Goal: Navigation & Orientation: Understand site structure

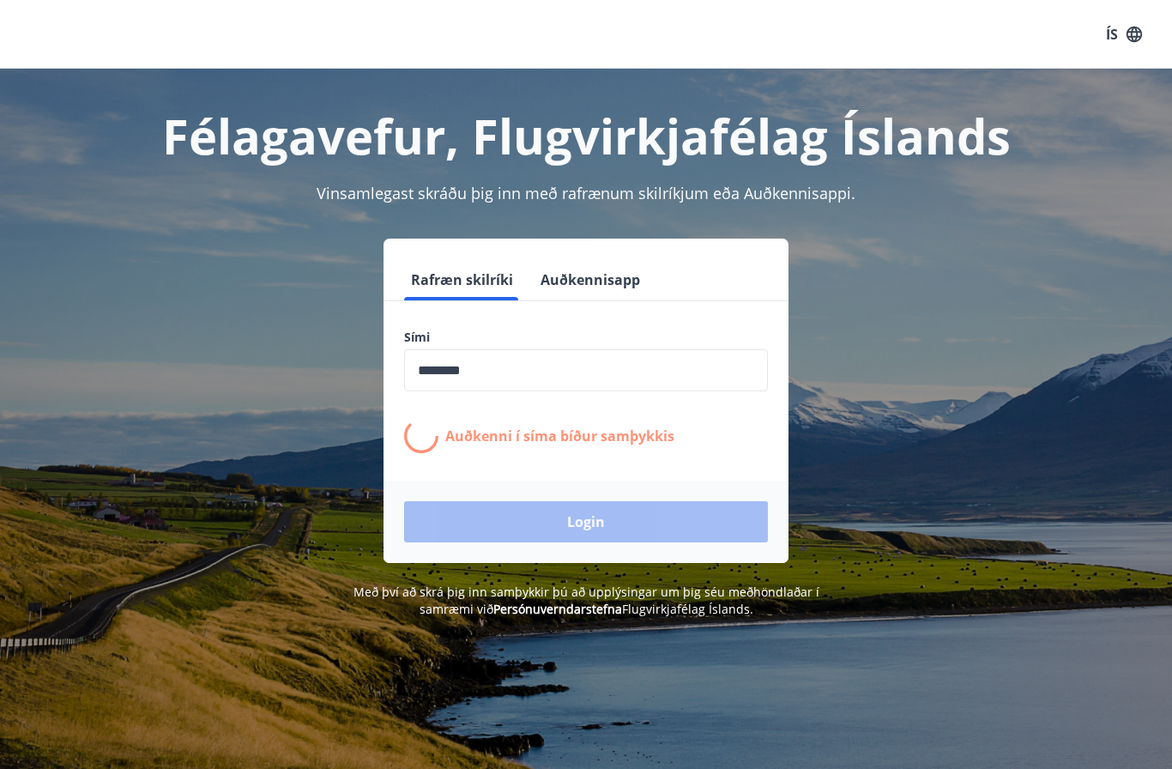
scroll to position [200, 0]
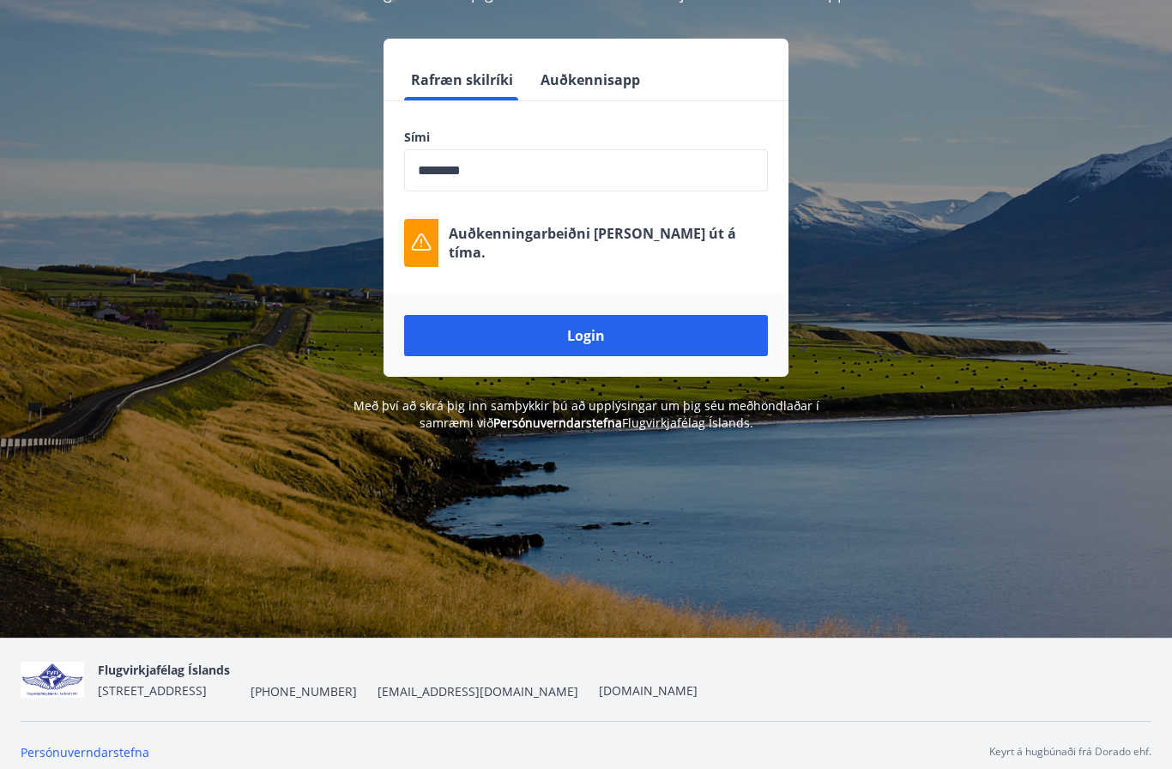
click at [495, 329] on button "Login" at bounding box center [586, 335] width 364 height 41
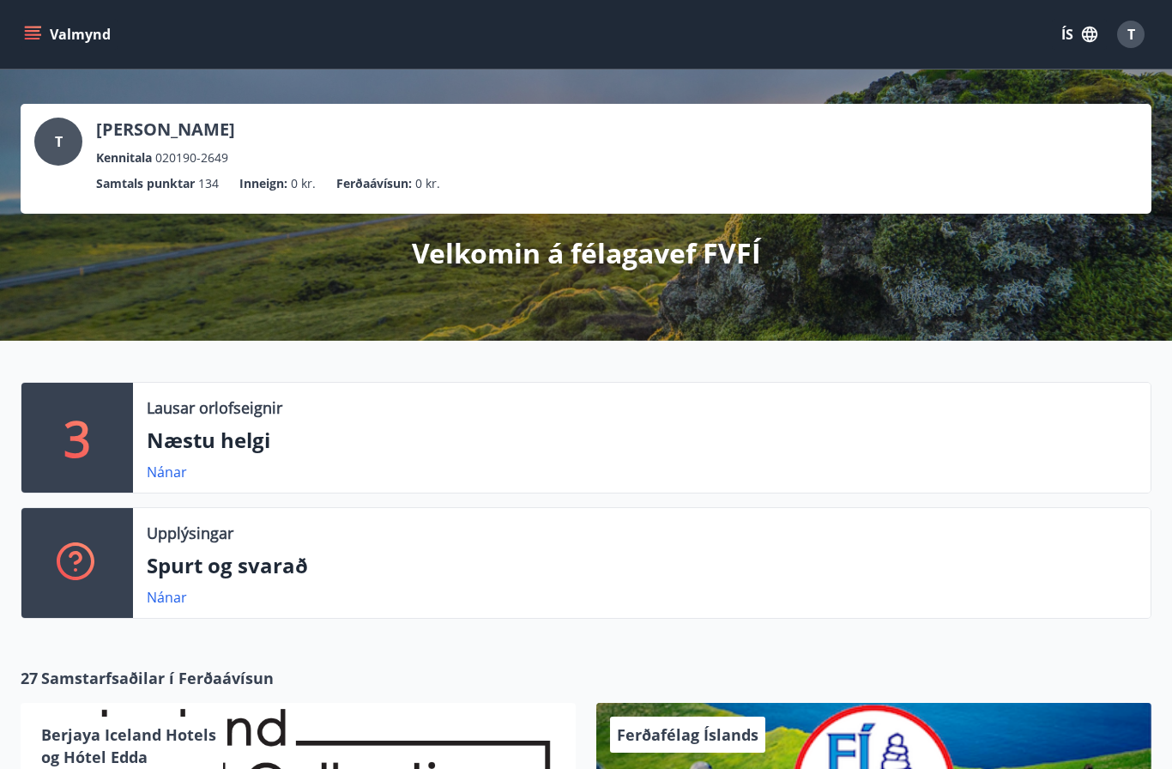
click at [230, 445] on p "Næstu helgi" at bounding box center [642, 439] width 990 height 29
click at [183, 474] on link "Nánar" at bounding box center [167, 471] width 40 height 19
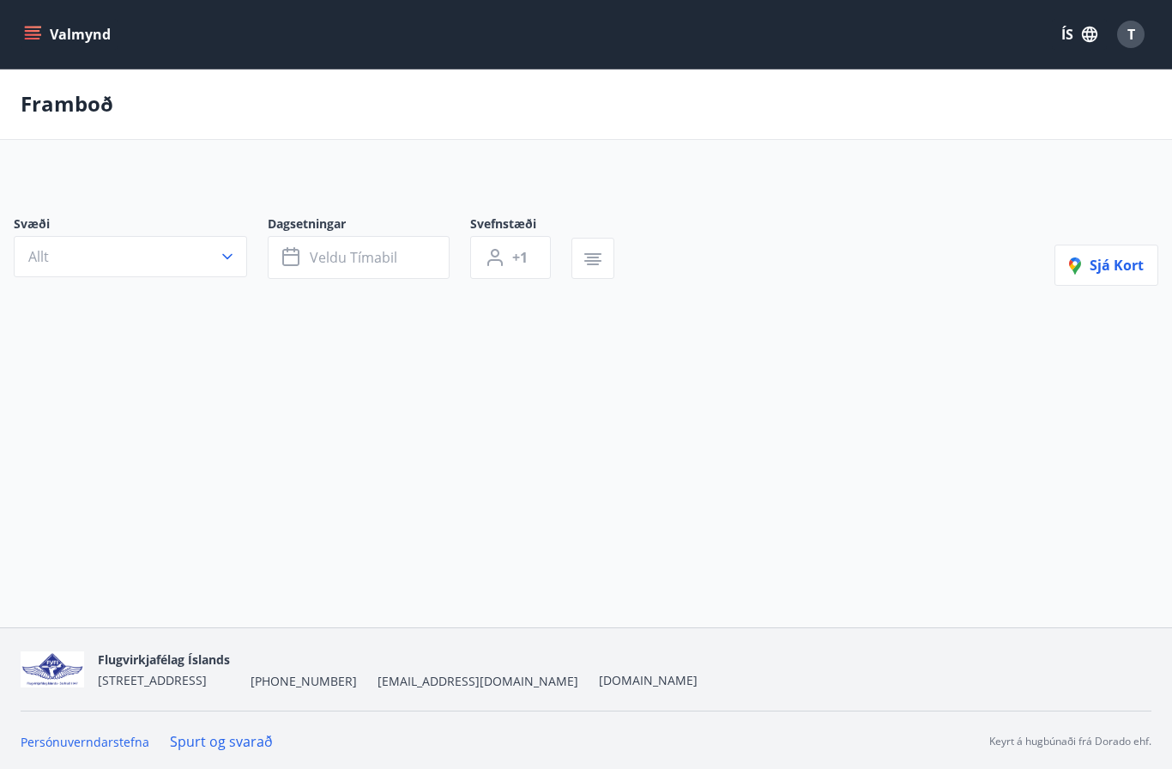
type input "*"
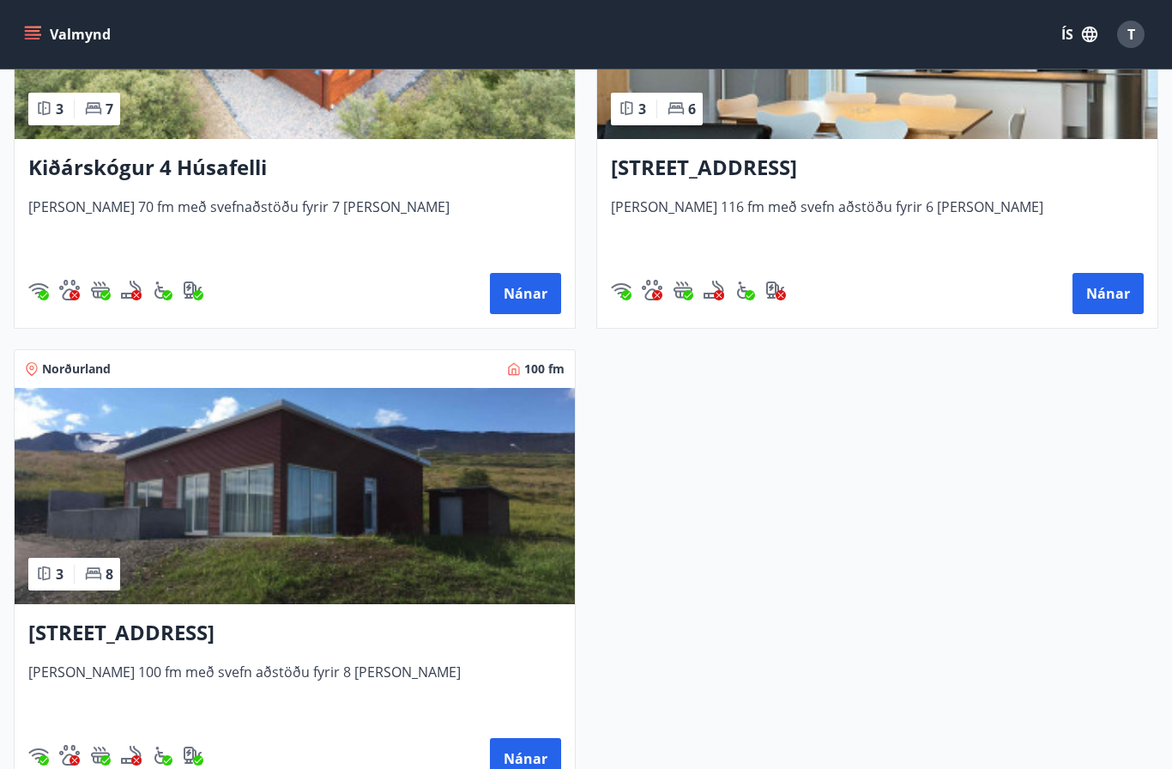
scroll to position [538, 0]
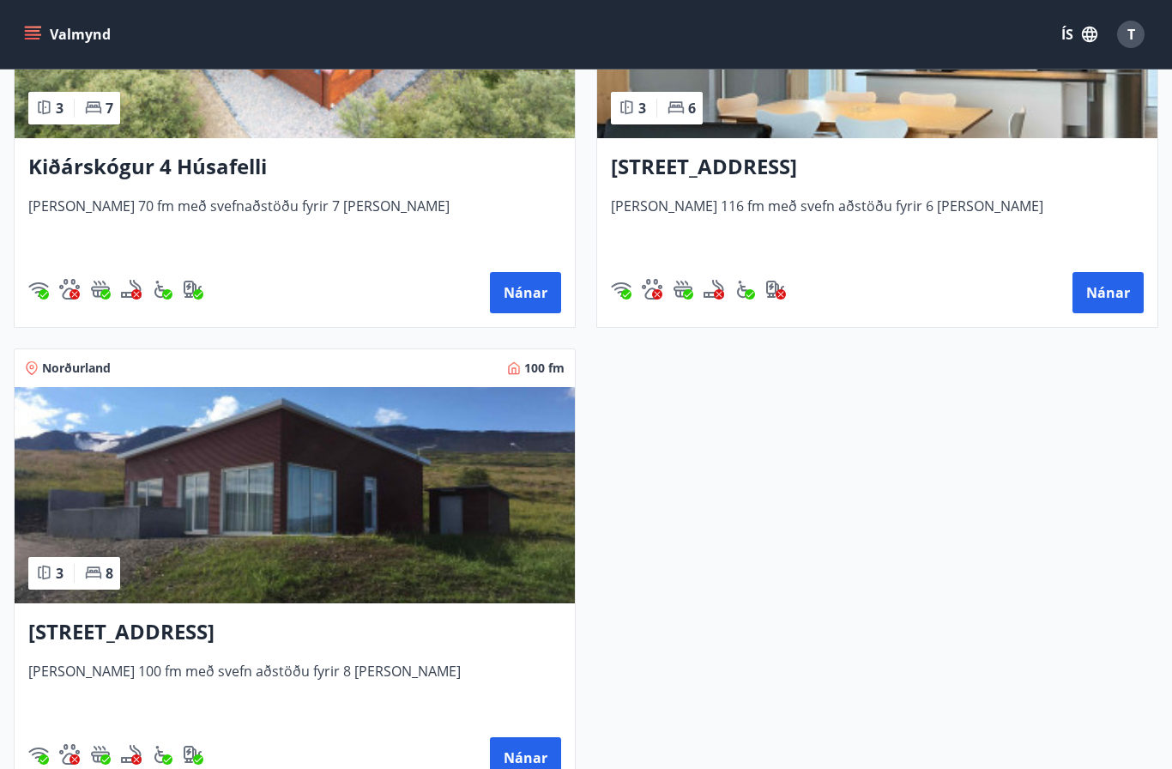
click at [528, 755] on button "Nánar" at bounding box center [525, 757] width 71 height 41
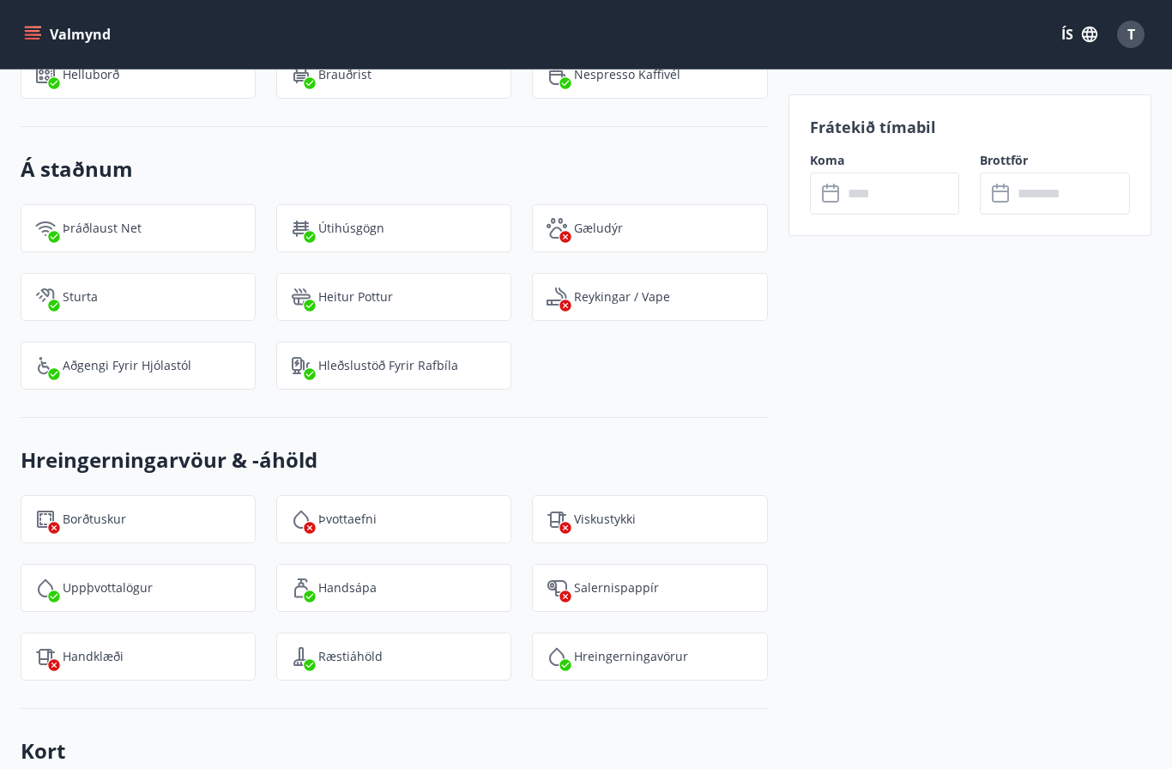
scroll to position [1988, 0]
click at [951, 186] on input "text" at bounding box center [901, 193] width 118 height 42
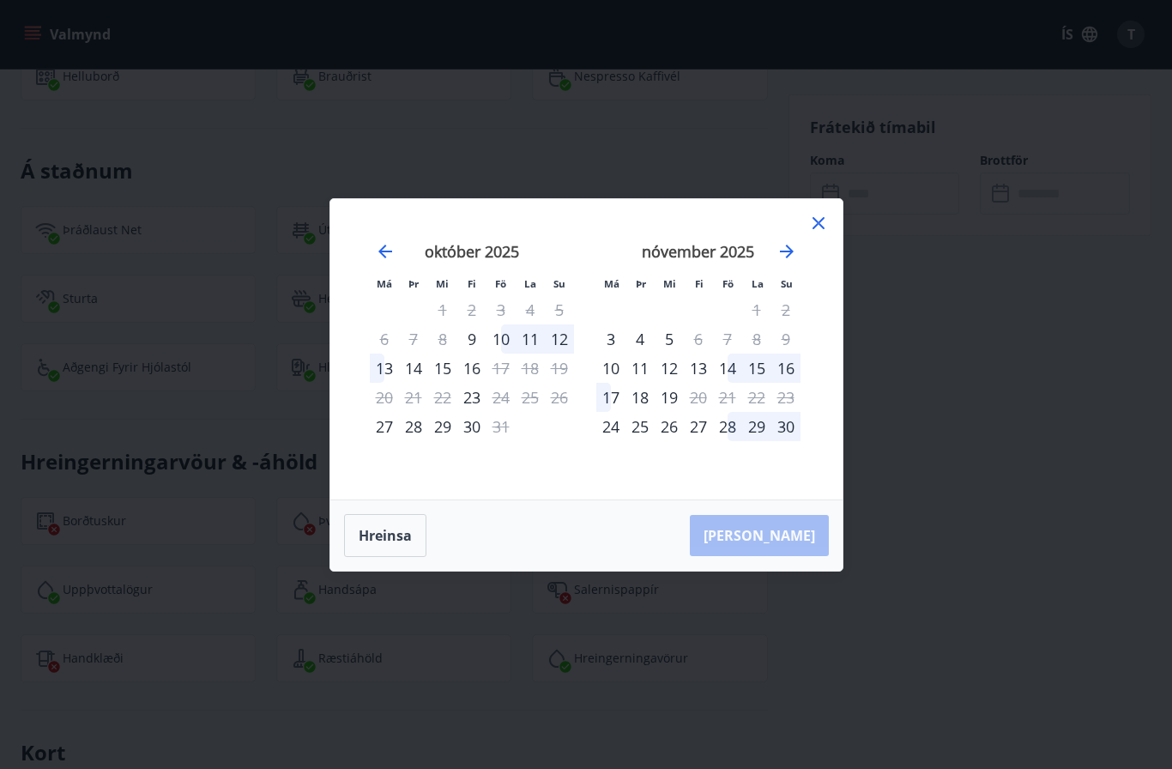
click at [817, 213] on icon at bounding box center [818, 223] width 21 height 21
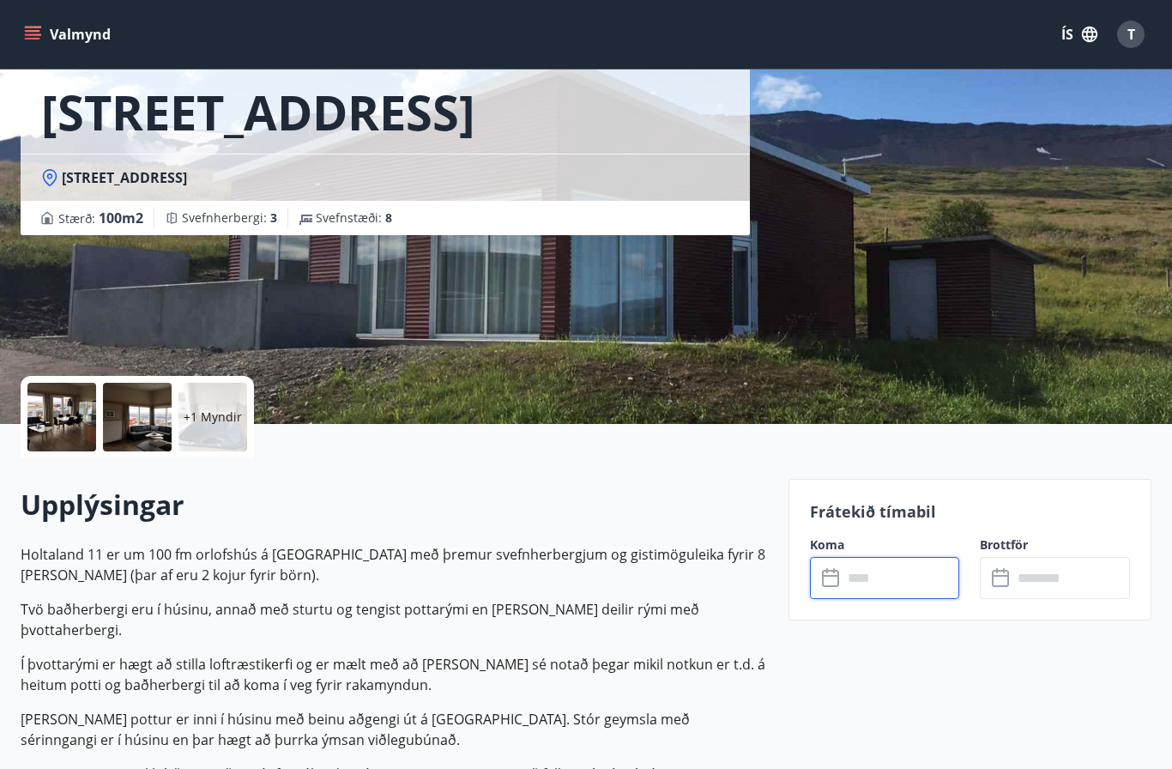
scroll to position [0, 0]
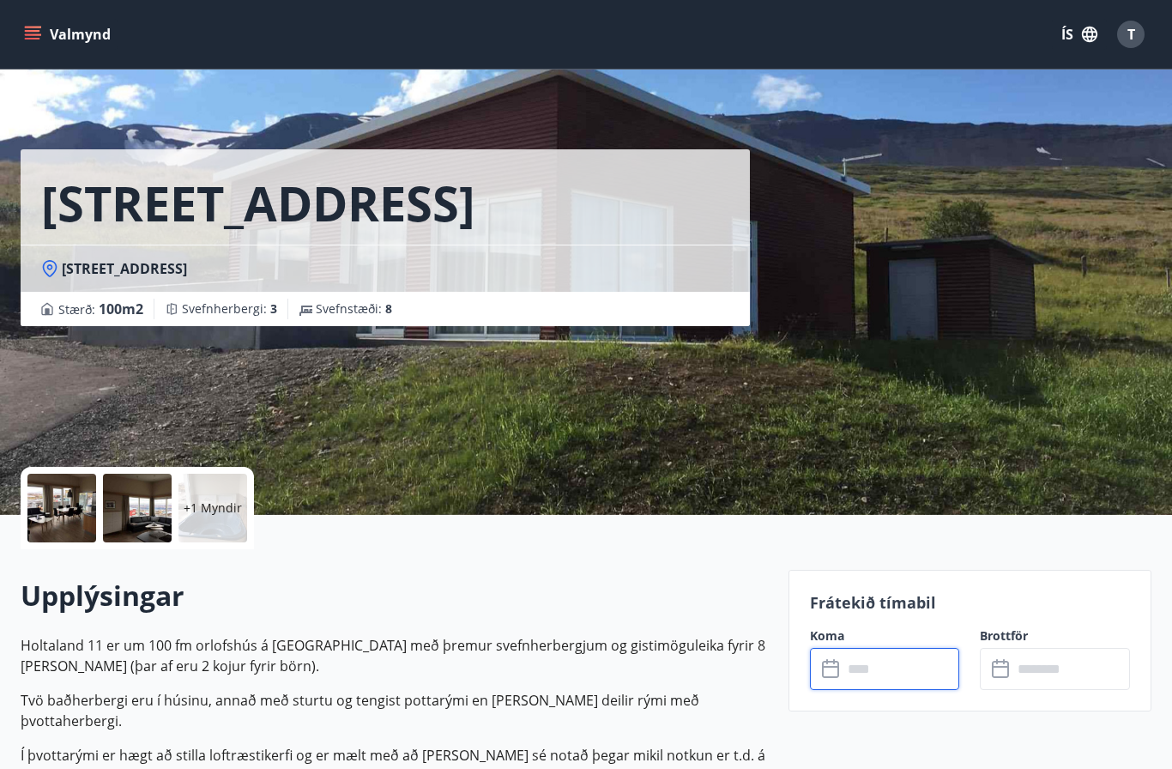
click at [216, 481] on div "+1 Myndir" at bounding box center [212, 508] width 69 height 69
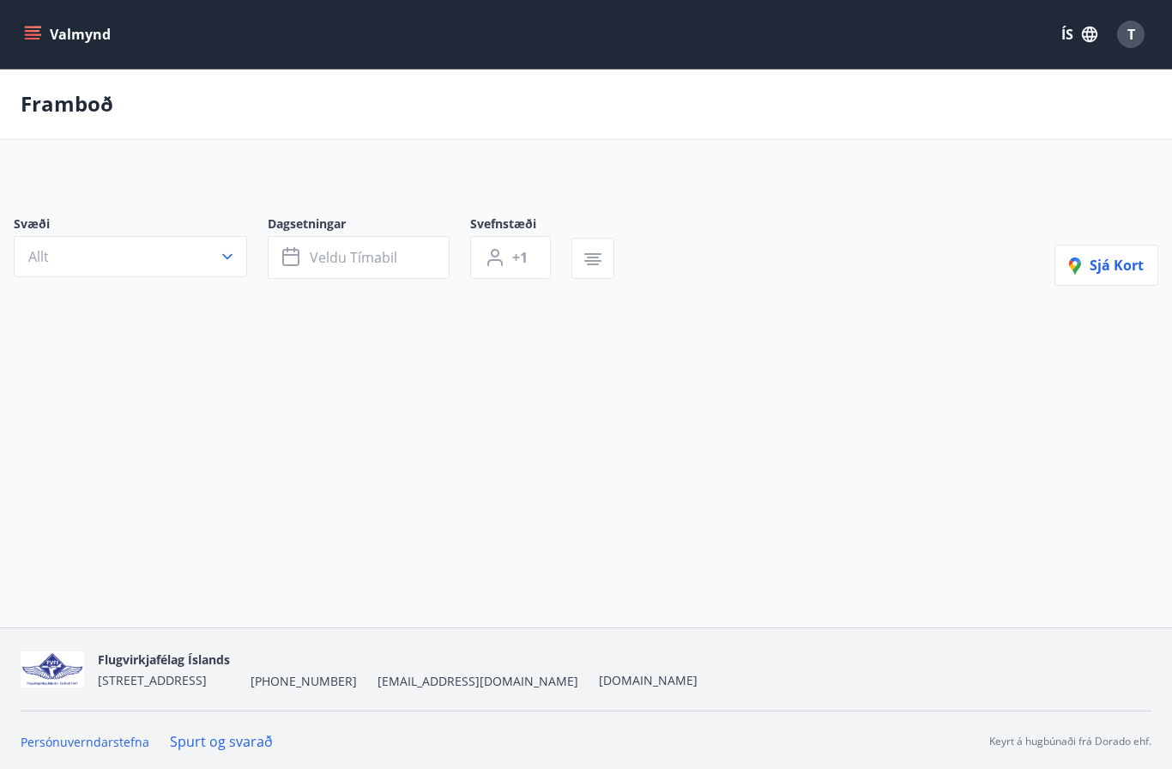
scroll to position [64, 0]
type input "*"
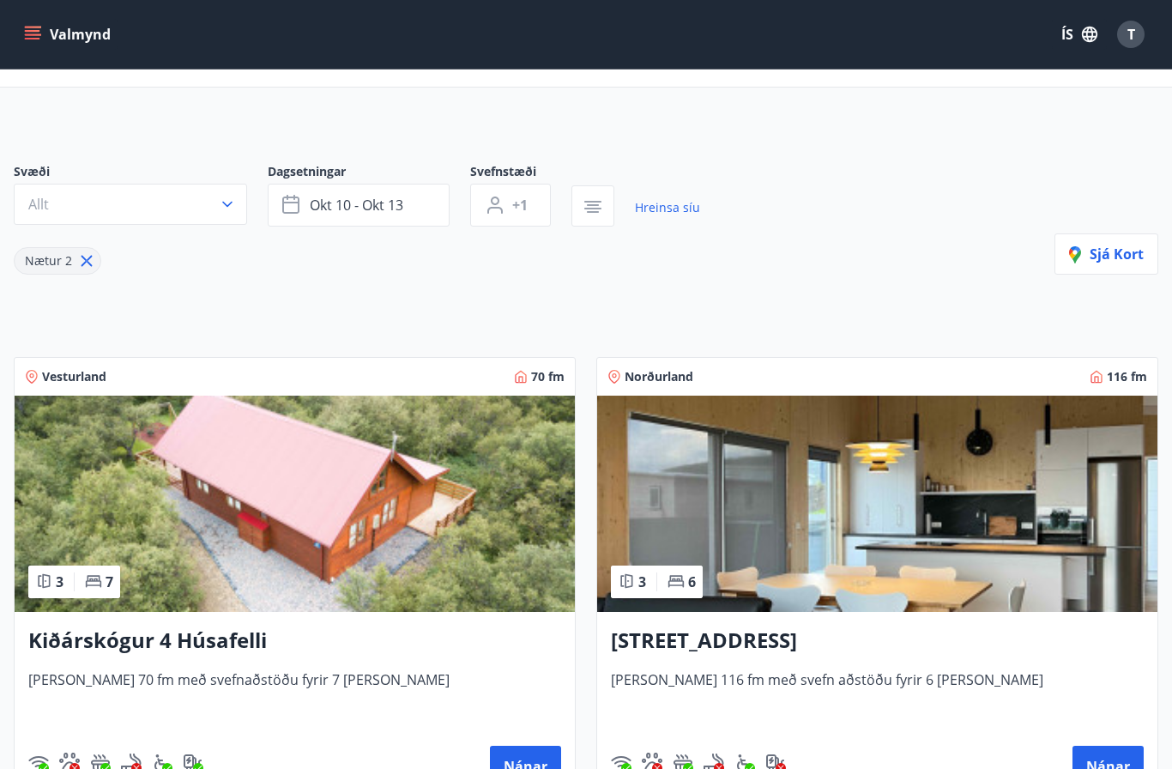
click at [856, 457] on img at bounding box center [877, 503] width 560 height 216
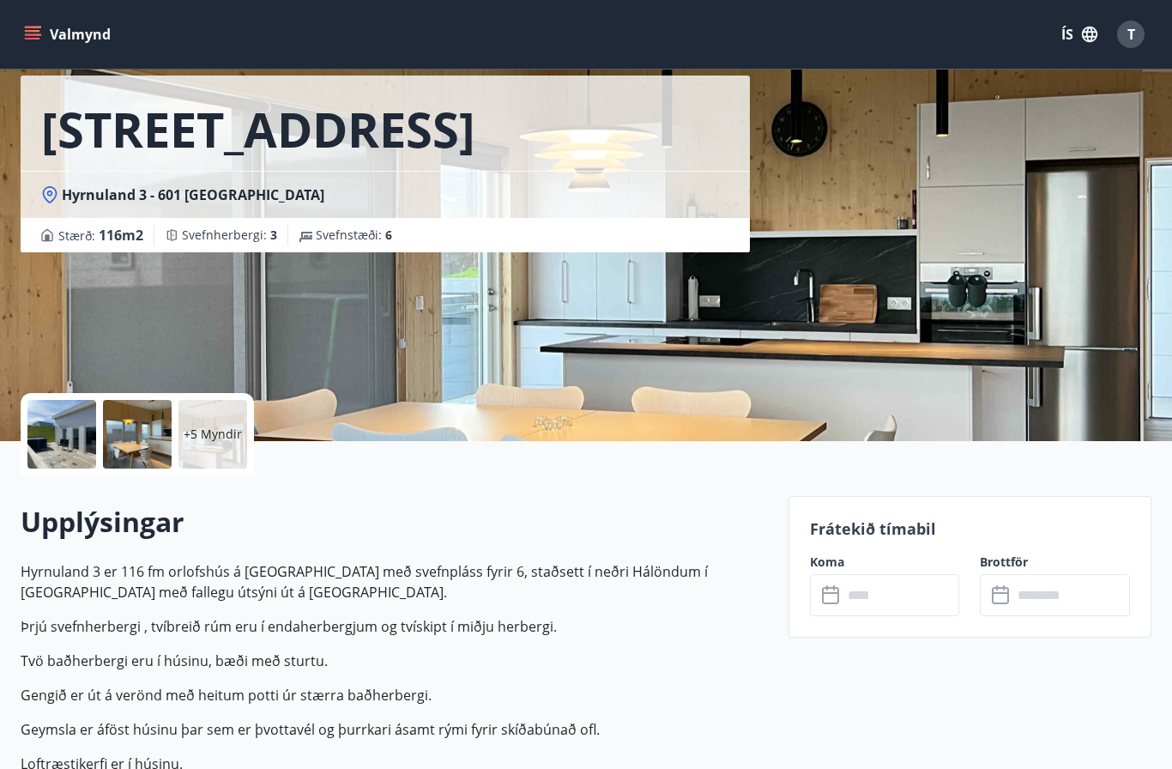
scroll to position [70, 0]
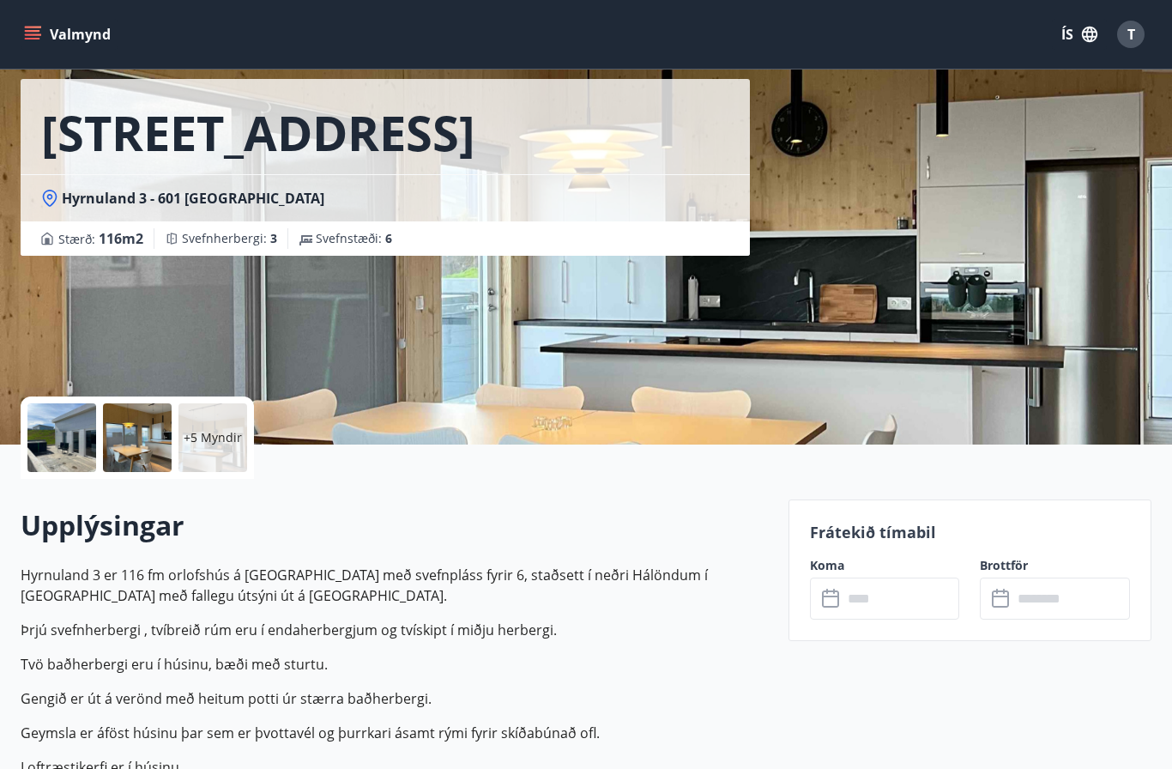
click at [220, 423] on div "+5 Myndir" at bounding box center [212, 437] width 69 height 69
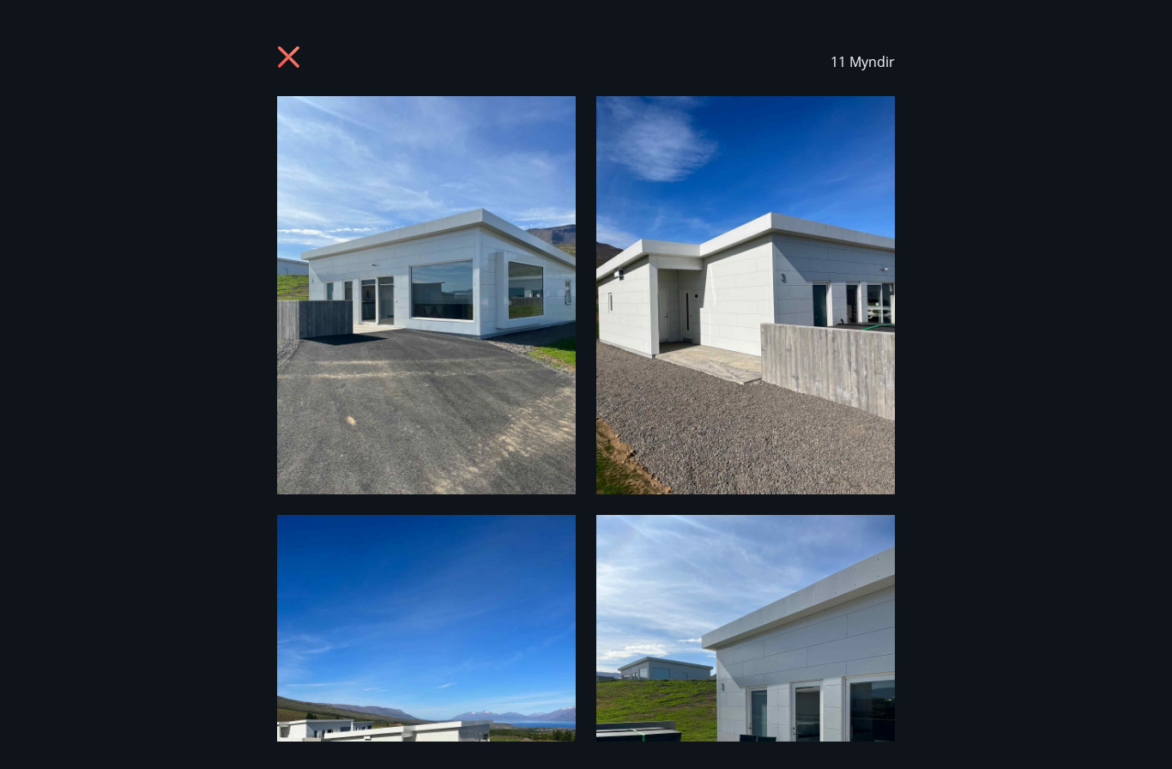
scroll to position [0, 0]
click at [278, 45] on icon at bounding box center [290, 58] width 27 height 27
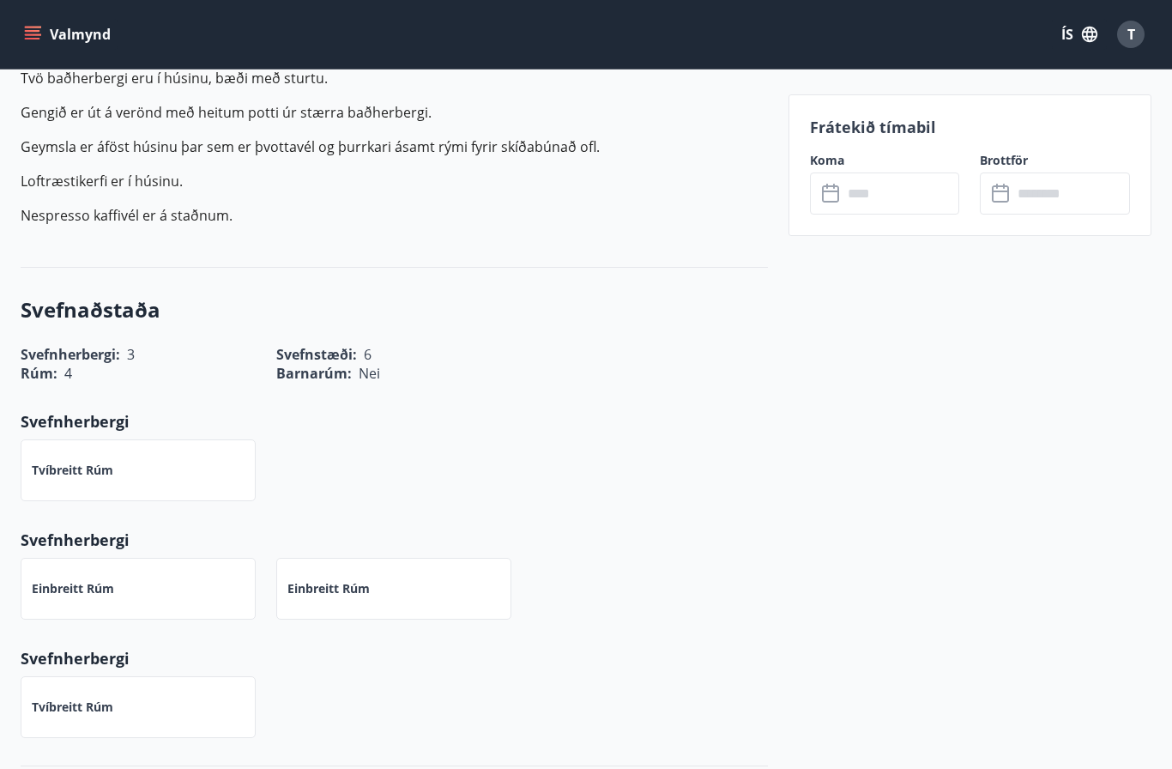
scroll to position [654, 0]
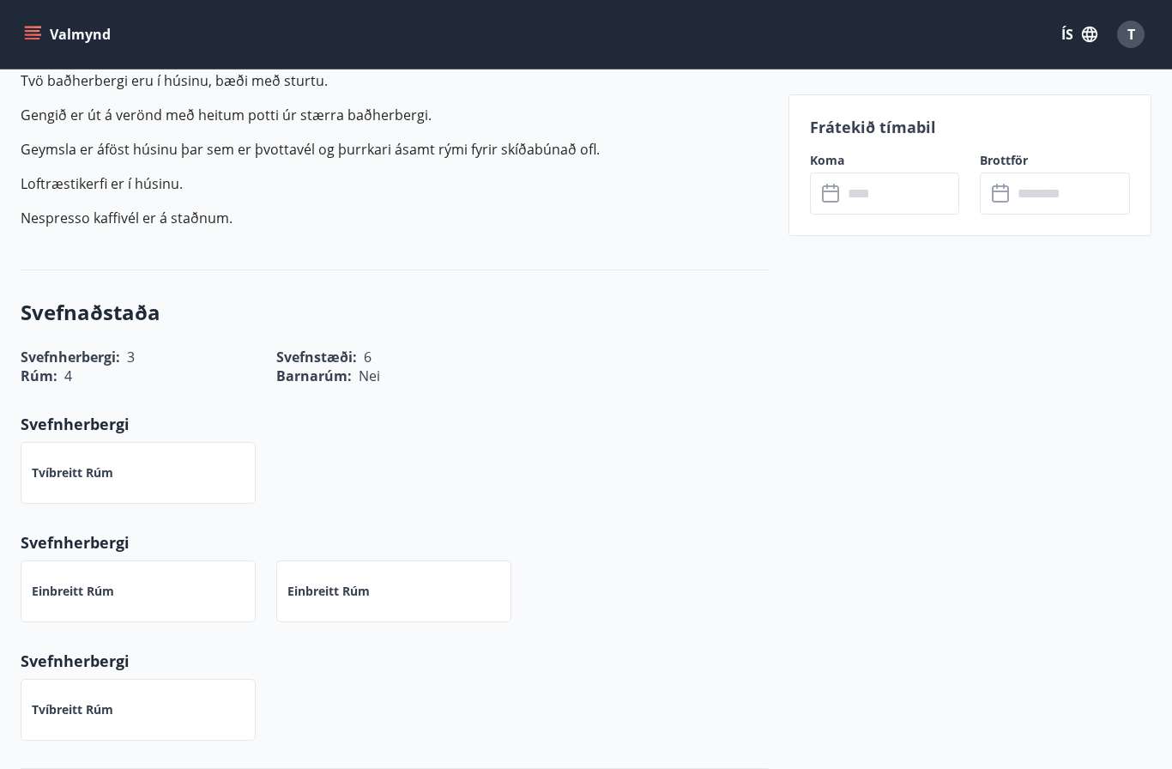
click at [897, 187] on input "text" at bounding box center [901, 193] width 118 height 42
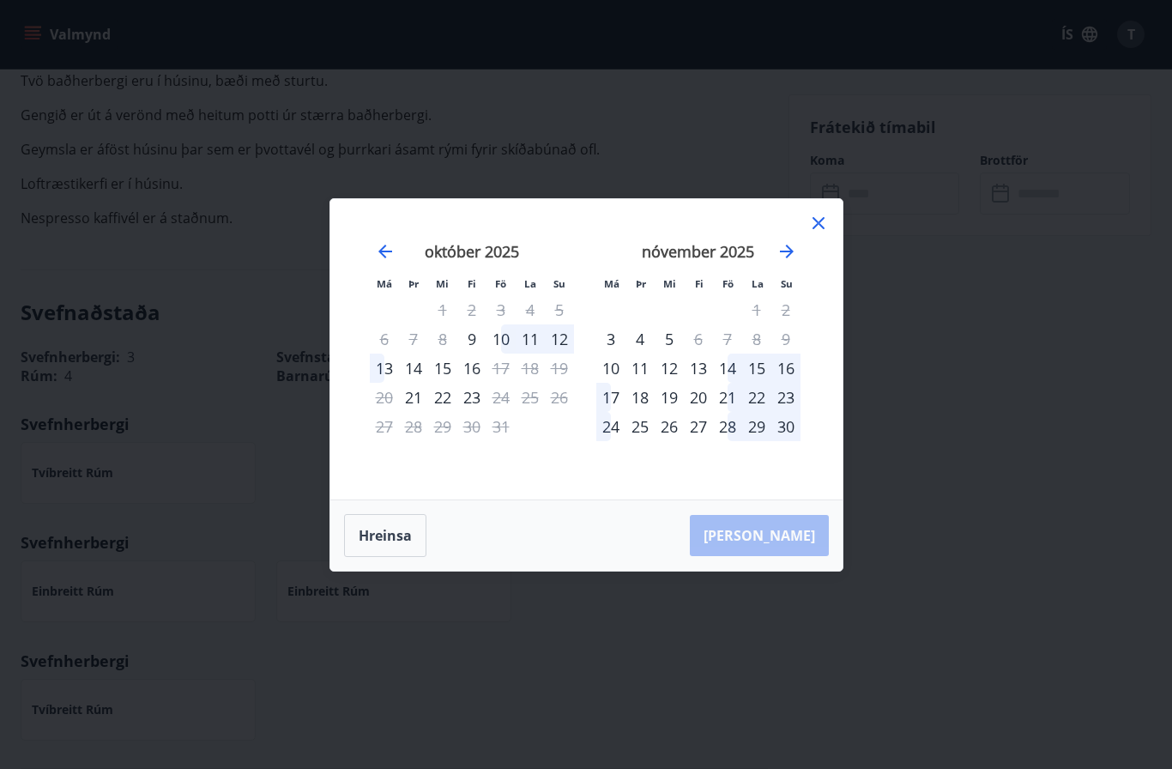
click at [817, 233] on icon at bounding box center [818, 223] width 21 height 21
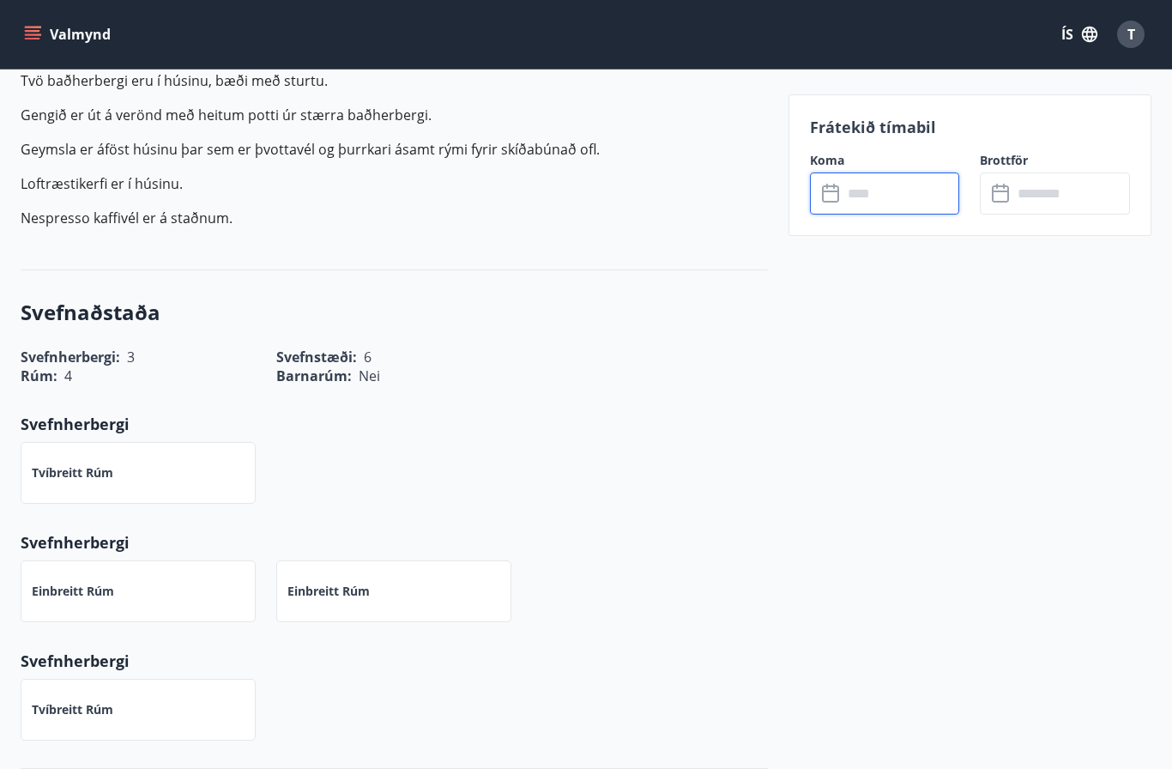
click at [37, 20] on button "Valmynd" at bounding box center [69, 34] width 97 height 31
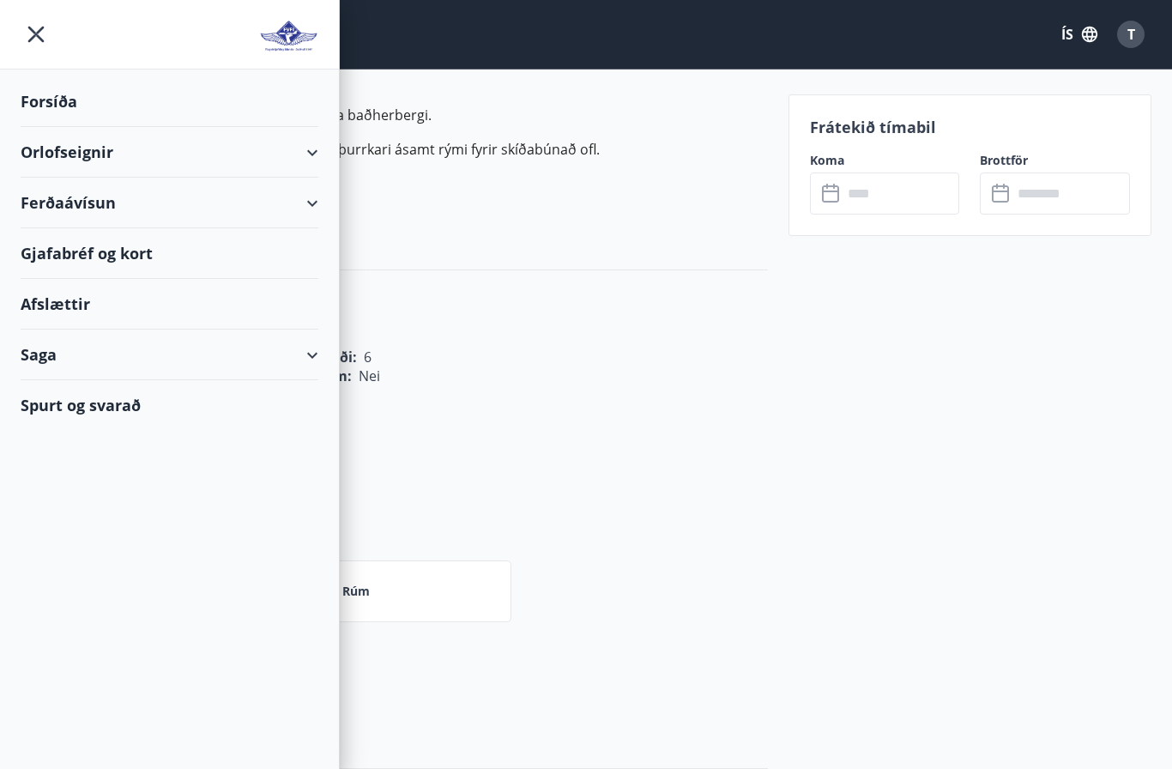
click at [72, 100] on div "Forsíða" at bounding box center [170, 101] width 298 height 51
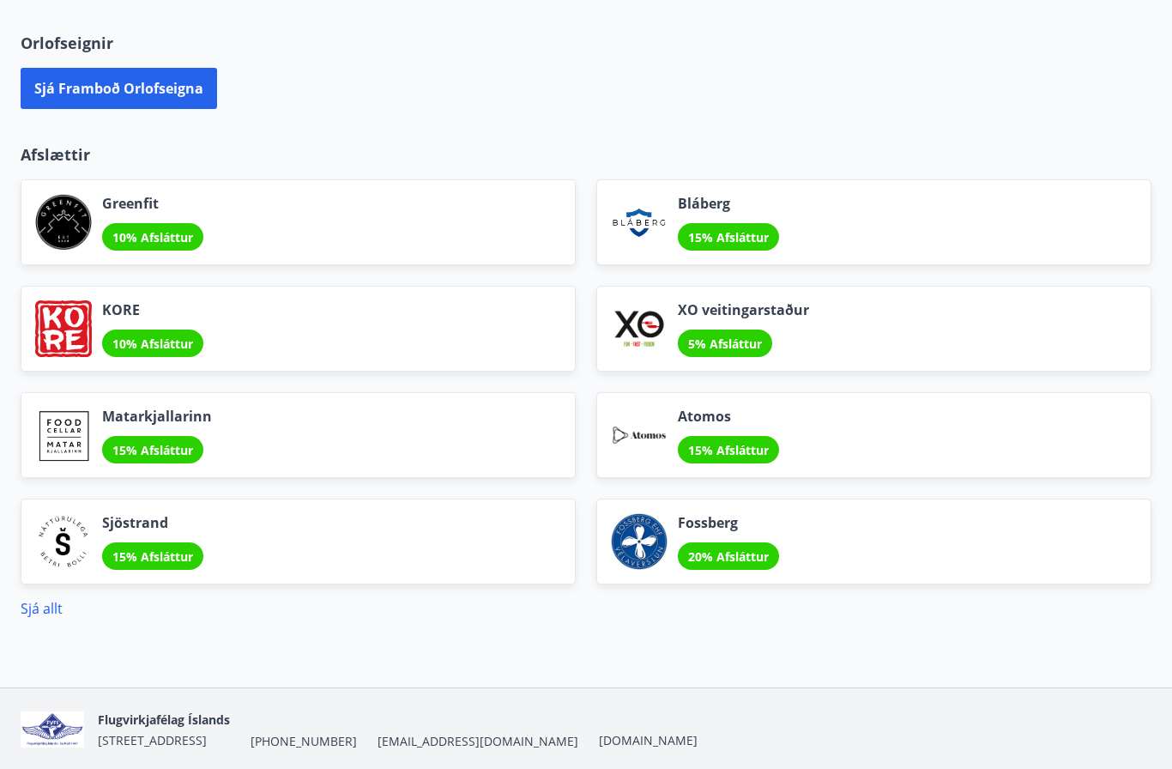
scroll to position [1190, 0]
click at [30, 614] on link "Sjá allt" at bounding box center [42, 609] width 42 height 19
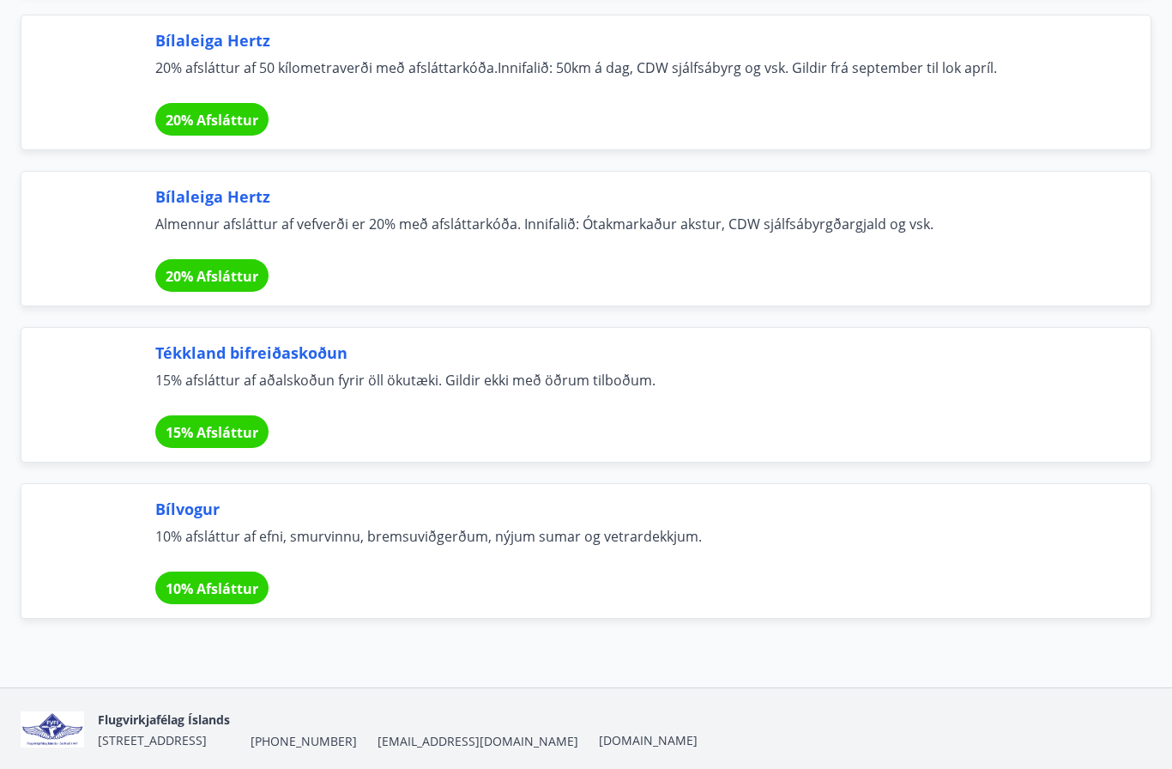
scroll to position [11392, 0]
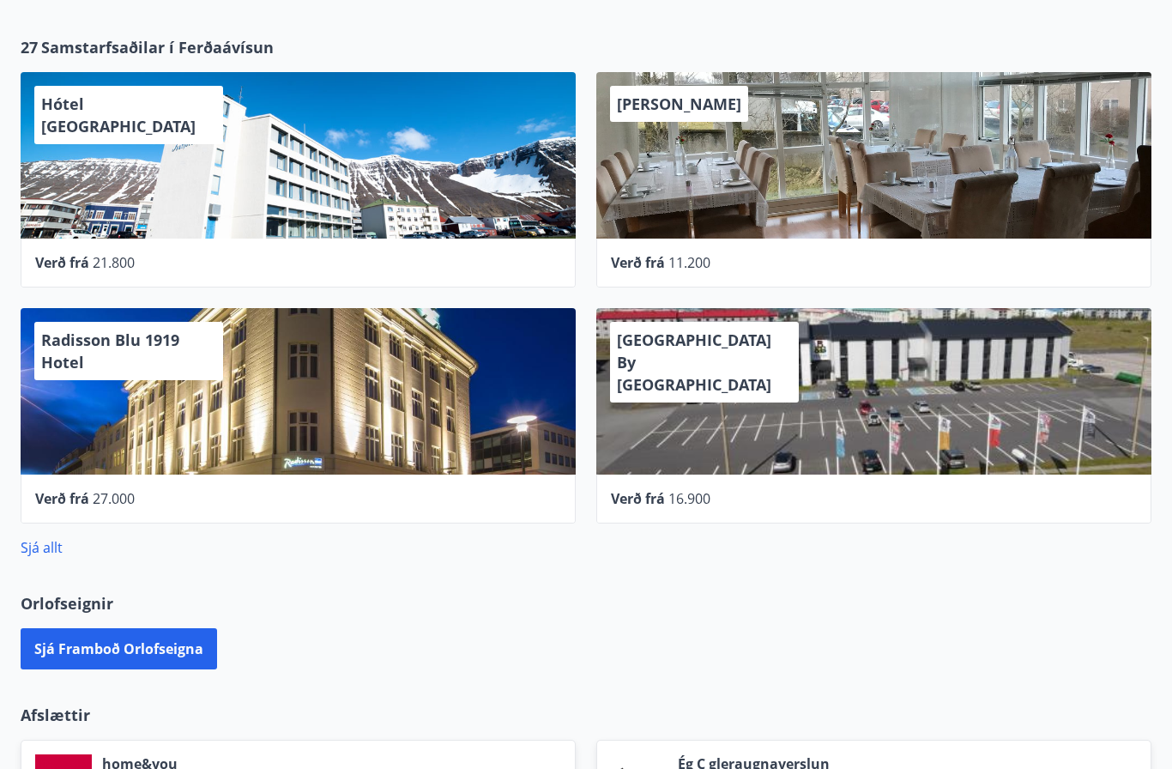
scroll to position [624, 0]
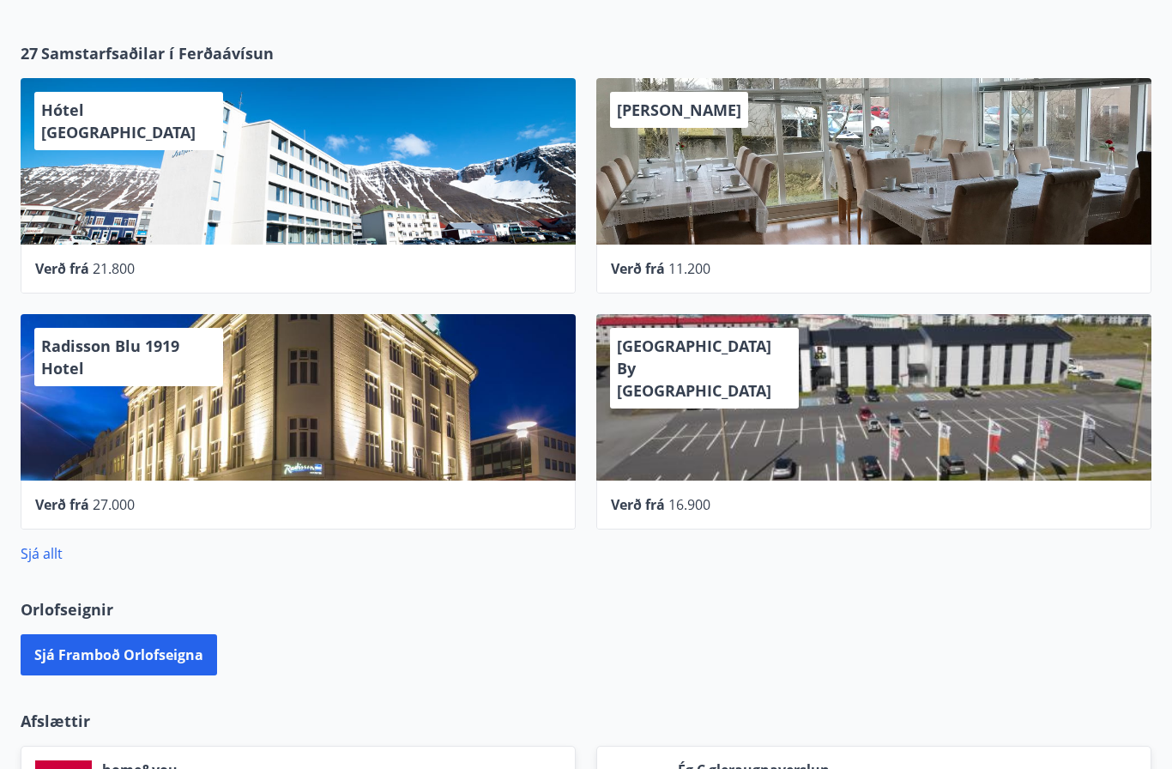
click at [42, 552] on link "Sjá allt" at bounding box center [42, 553] width 42 height 19
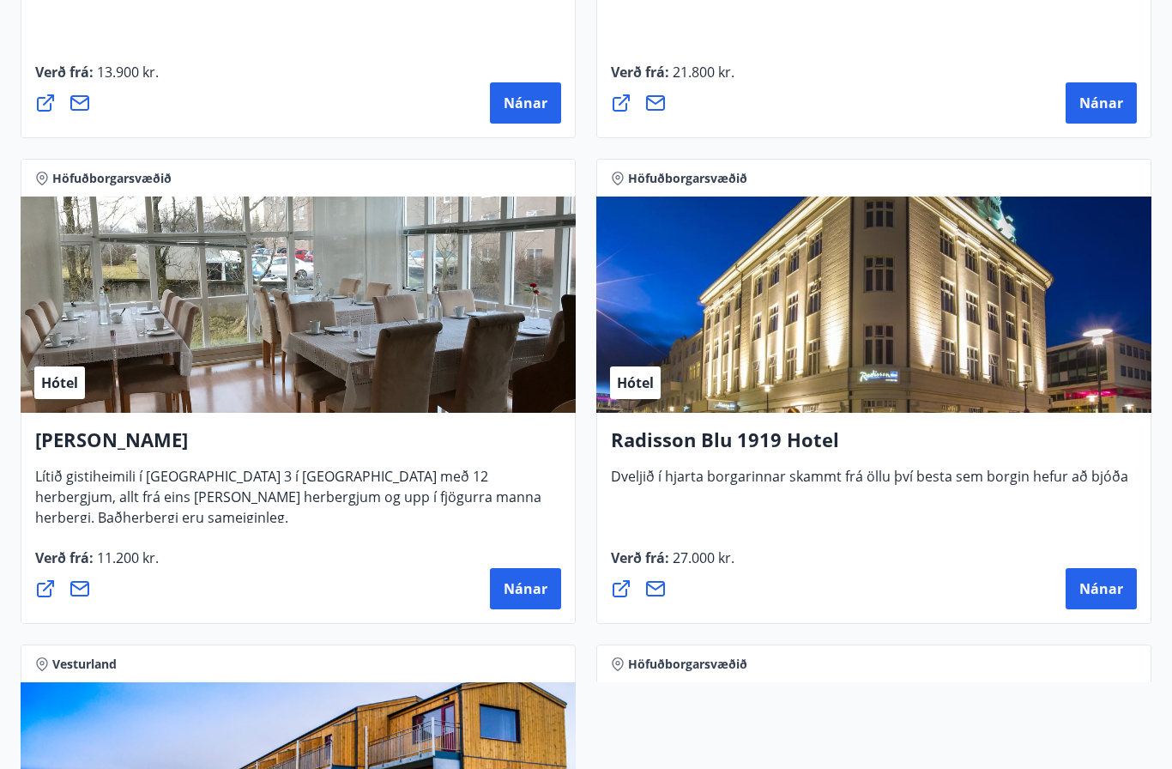
scroll to position [3559, 0]
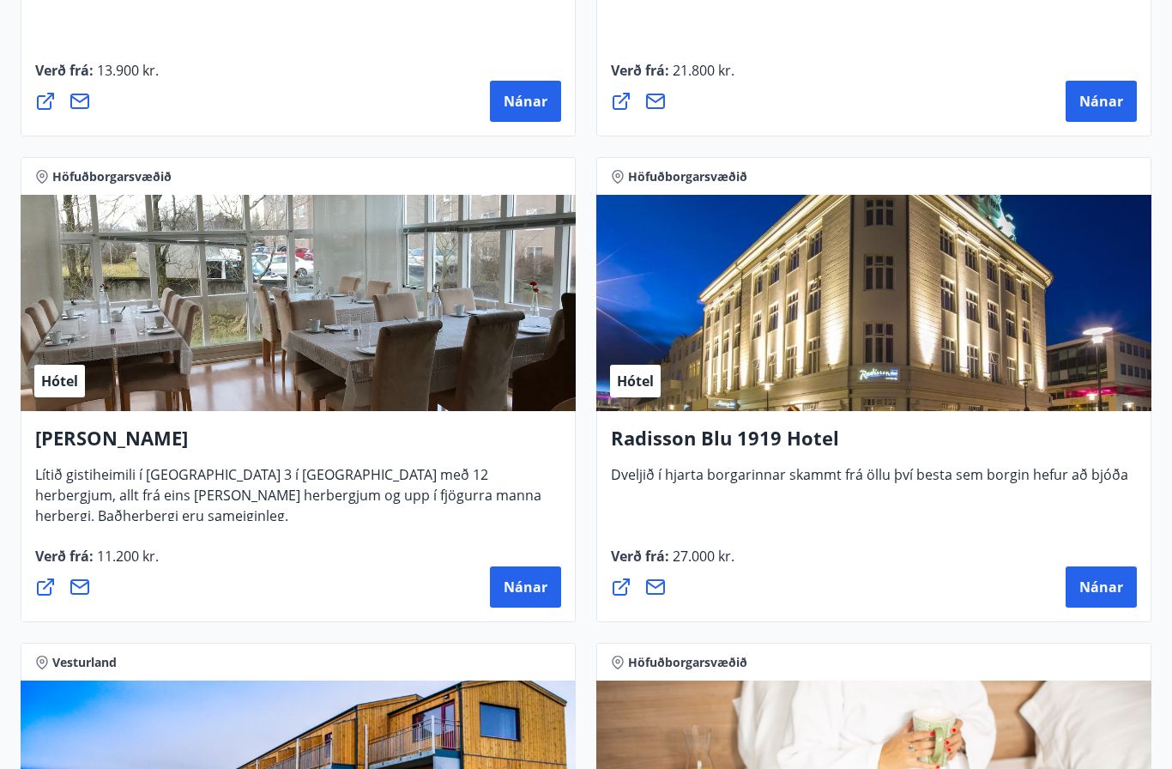
click at [1087, 582] on span "Nánar" at bounding box center [1101, 586] width 44 height 19
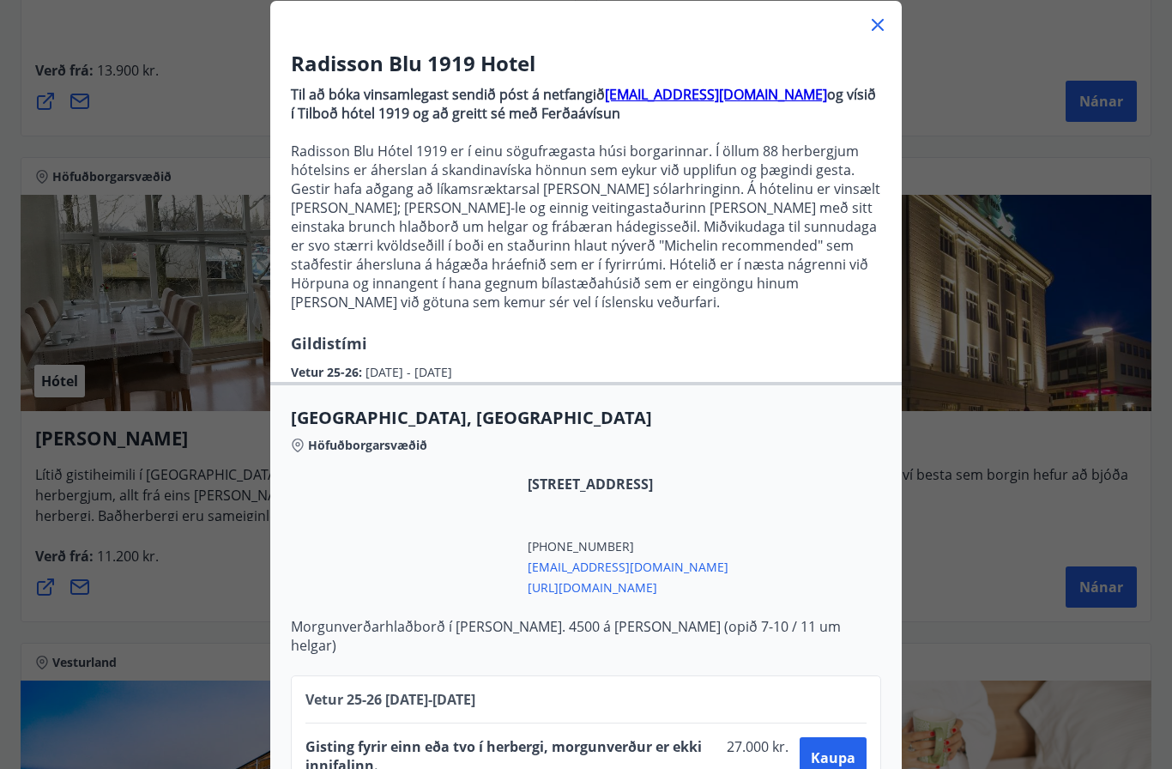
scroll to position [101, 0]
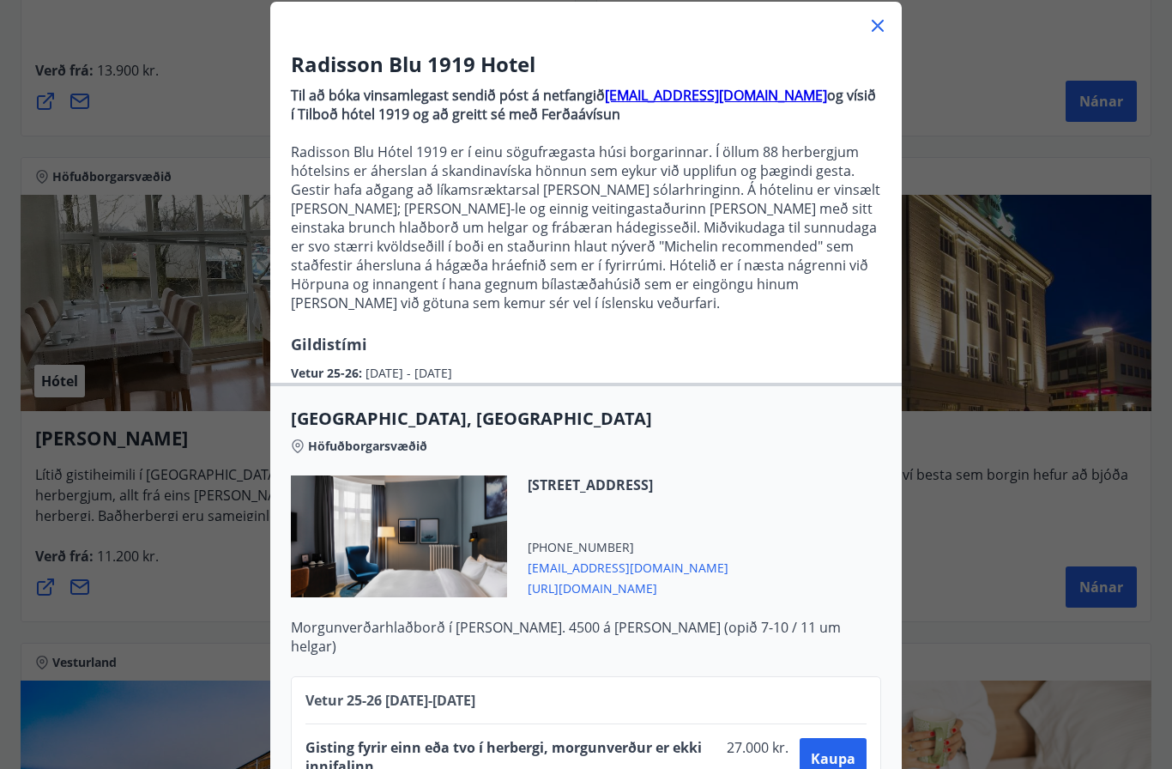
click at [872, 31] on icon at bounding box center [878, 26] width 12 height 12
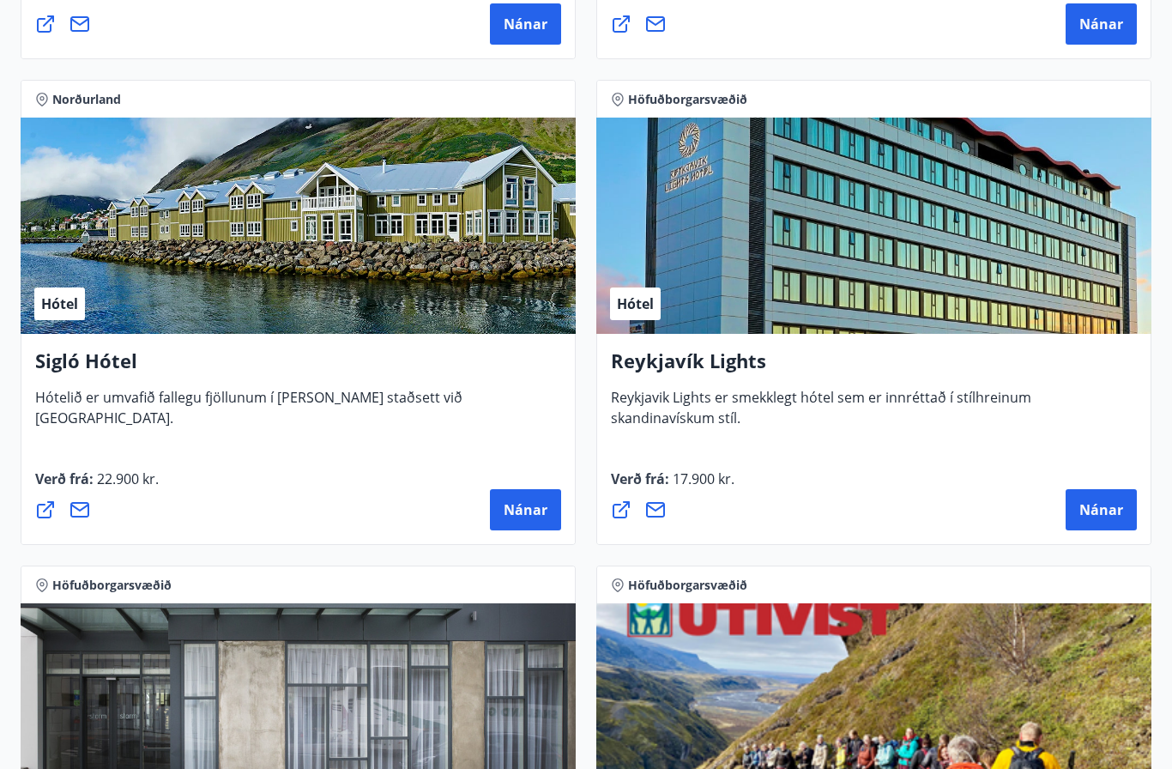
scroll to position [1695, 0]
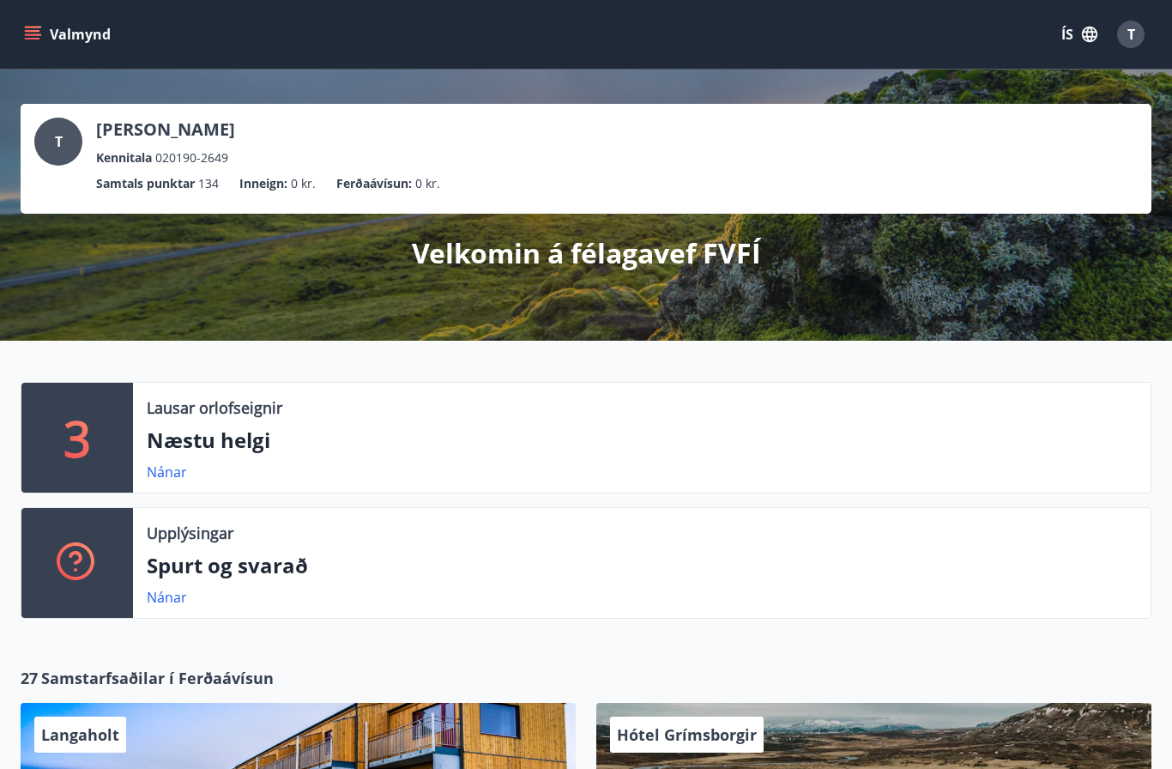
click at [22, 38] on button "Valmynd" at bounding box center [69, 34] width 97 height 31
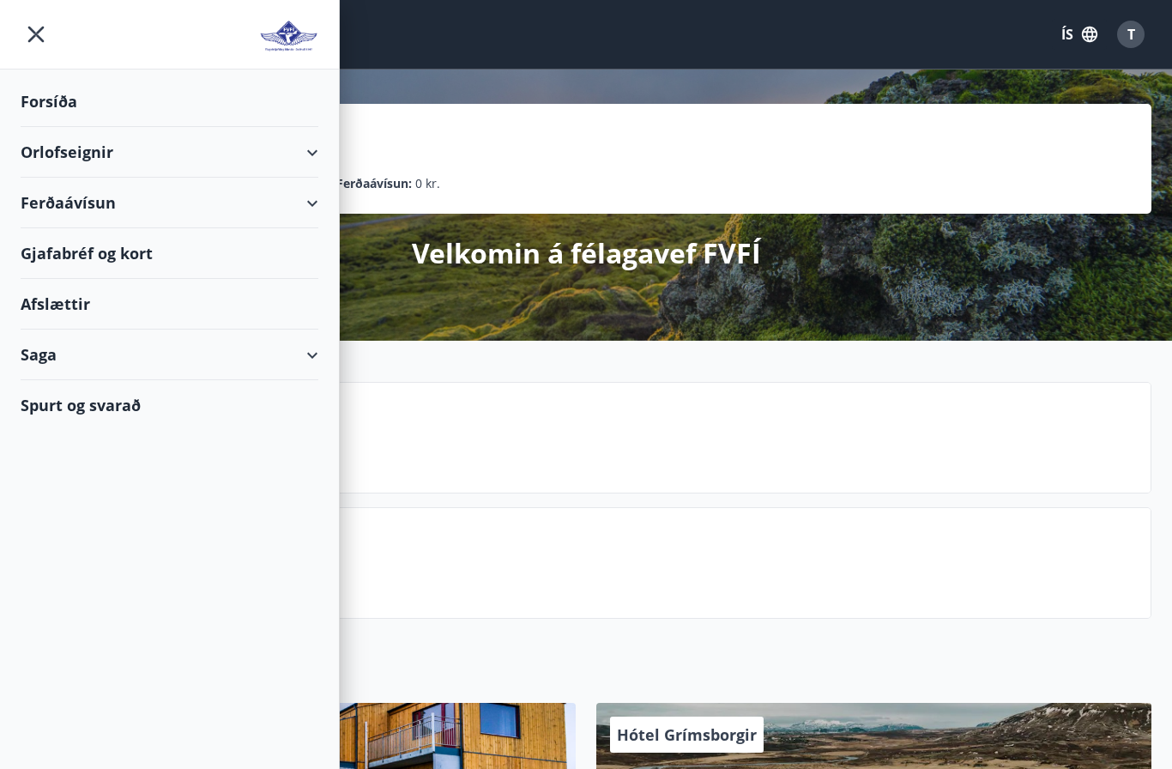
click at [178, 250] on div "Gjafabréf og kort" at bounding box center [170, 253] width 298 height 51
click at [287, 148] on div "Orlofseignir" at bounding box center [170, 152] width 298 height 51
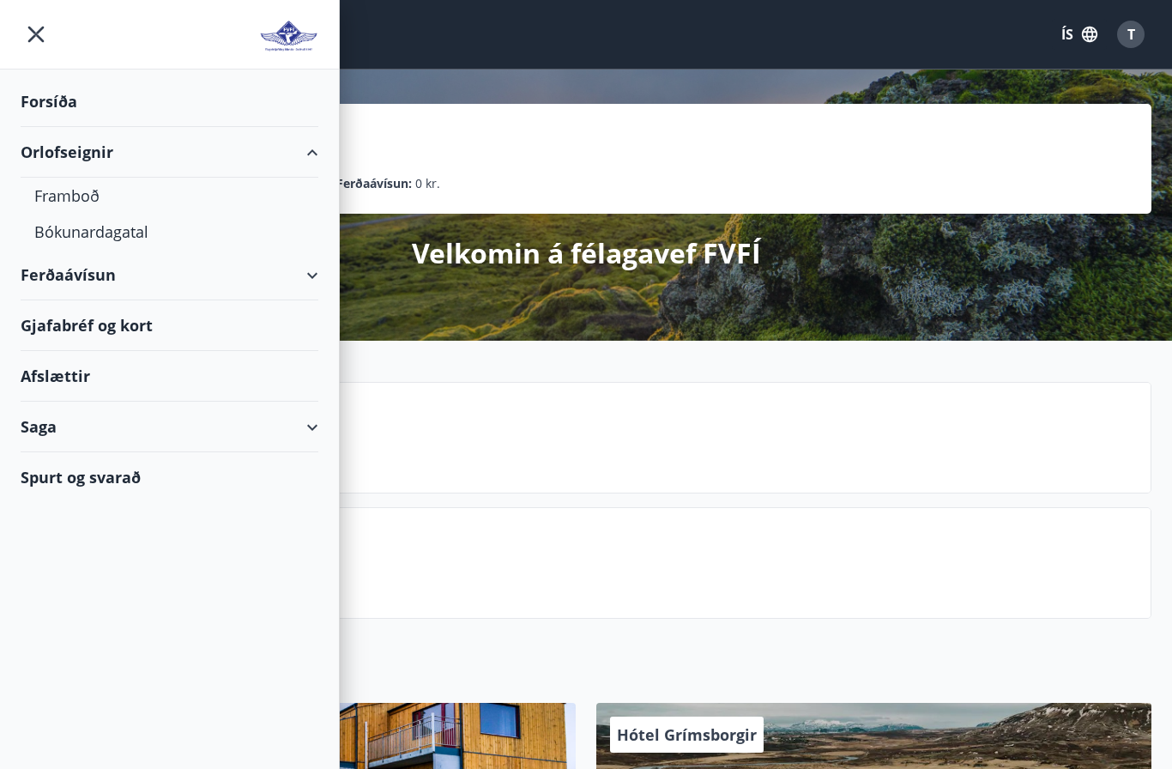
click at [149, 237] on div "Bókunardagatal" at bounding box center [169, 232] width 270 height 36
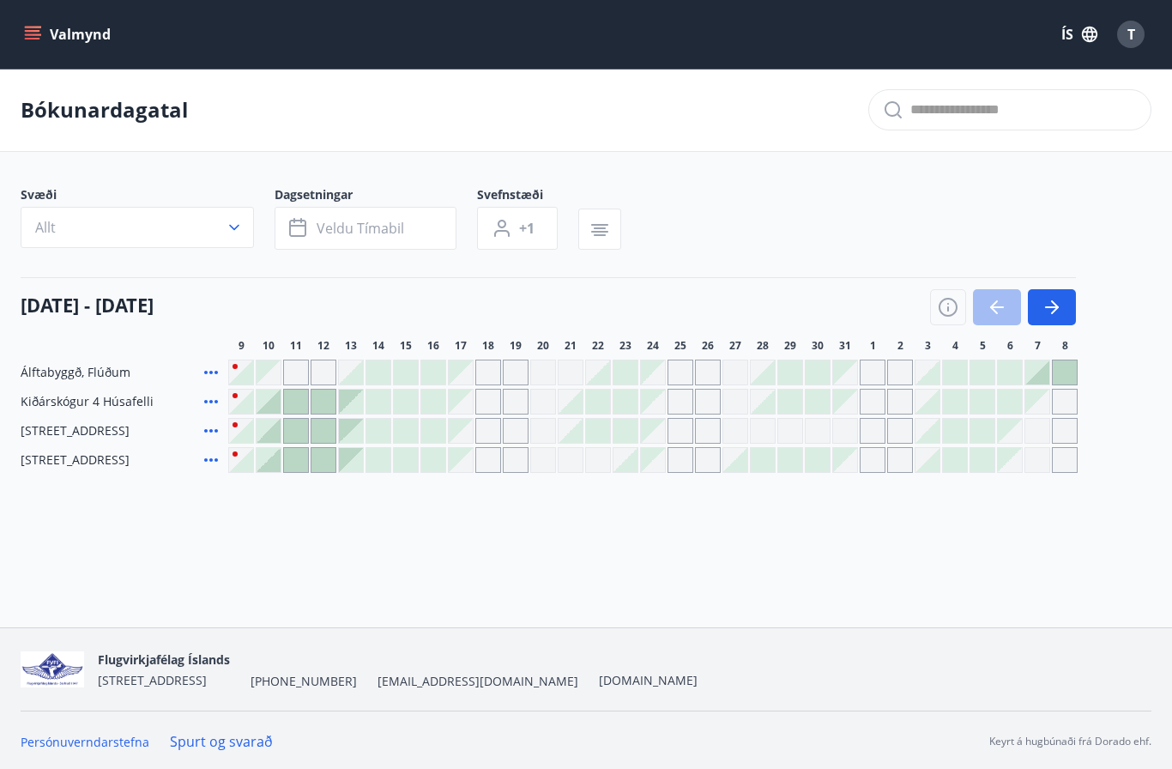
click at [40, 38] on icon "menu" at bounding box center [32, 34] width 17 height 17
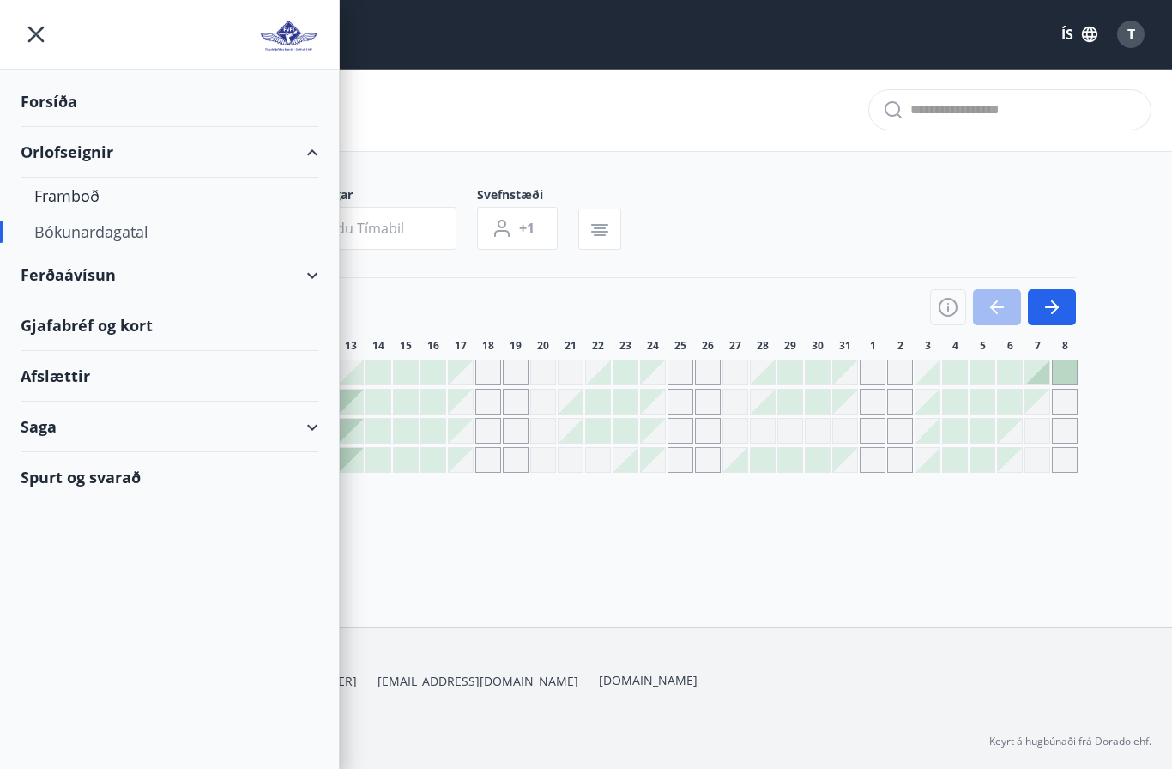
click at [221, 379] on div "Afslættir" at bounding box center [170, 376] width 298 height 51
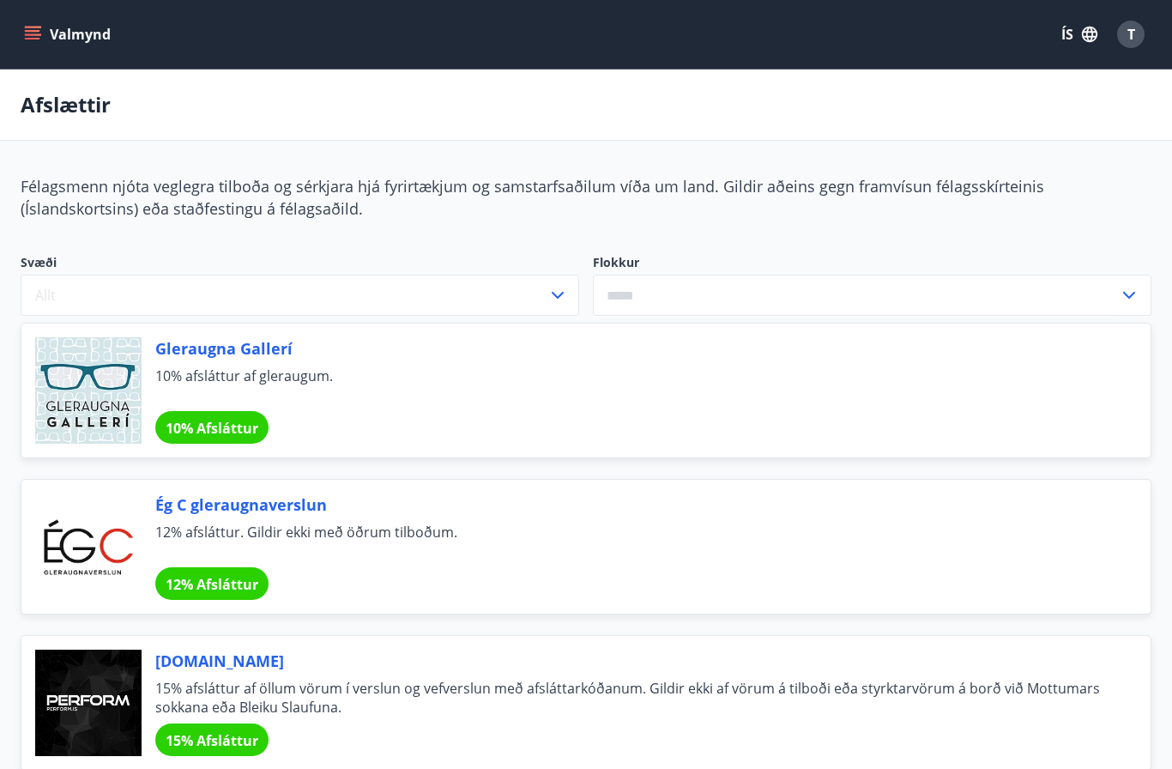
click at [37, 33] on icon "menu" at bounding box center [32, 34] width 17 height 17
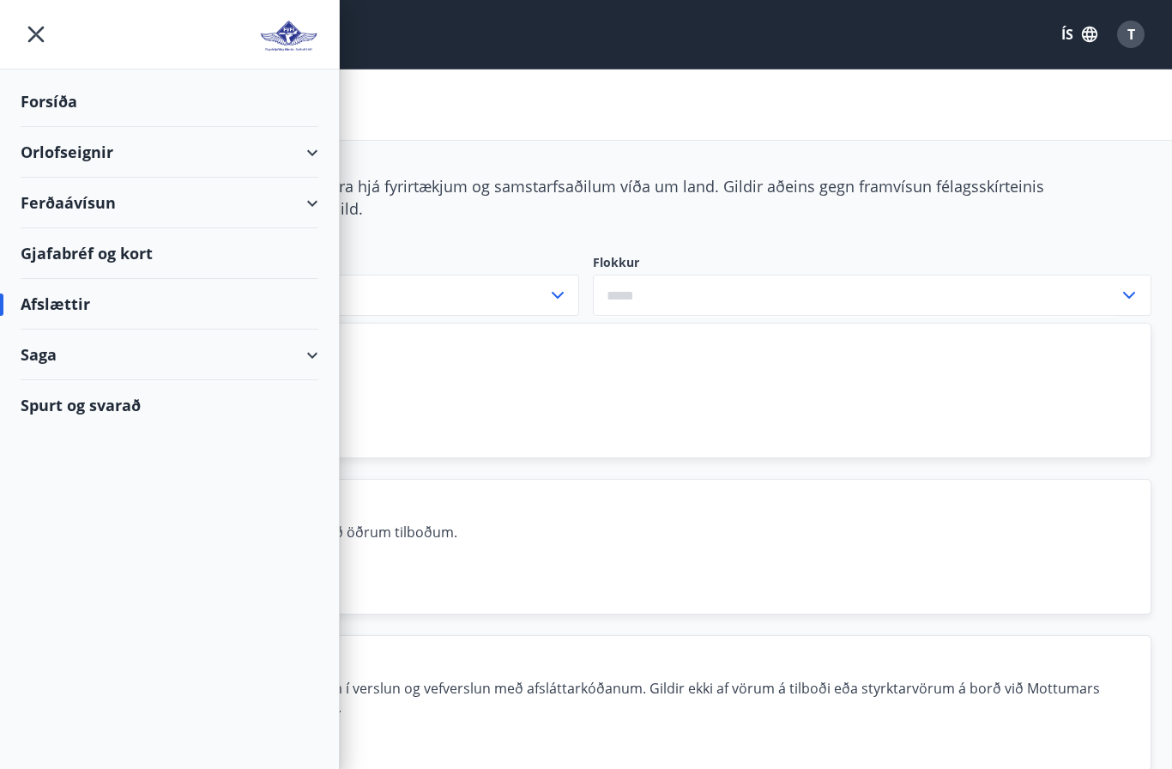
click at [68, 101] on div "Forsíða" at bounding box center [170, 101] width 298 height 51
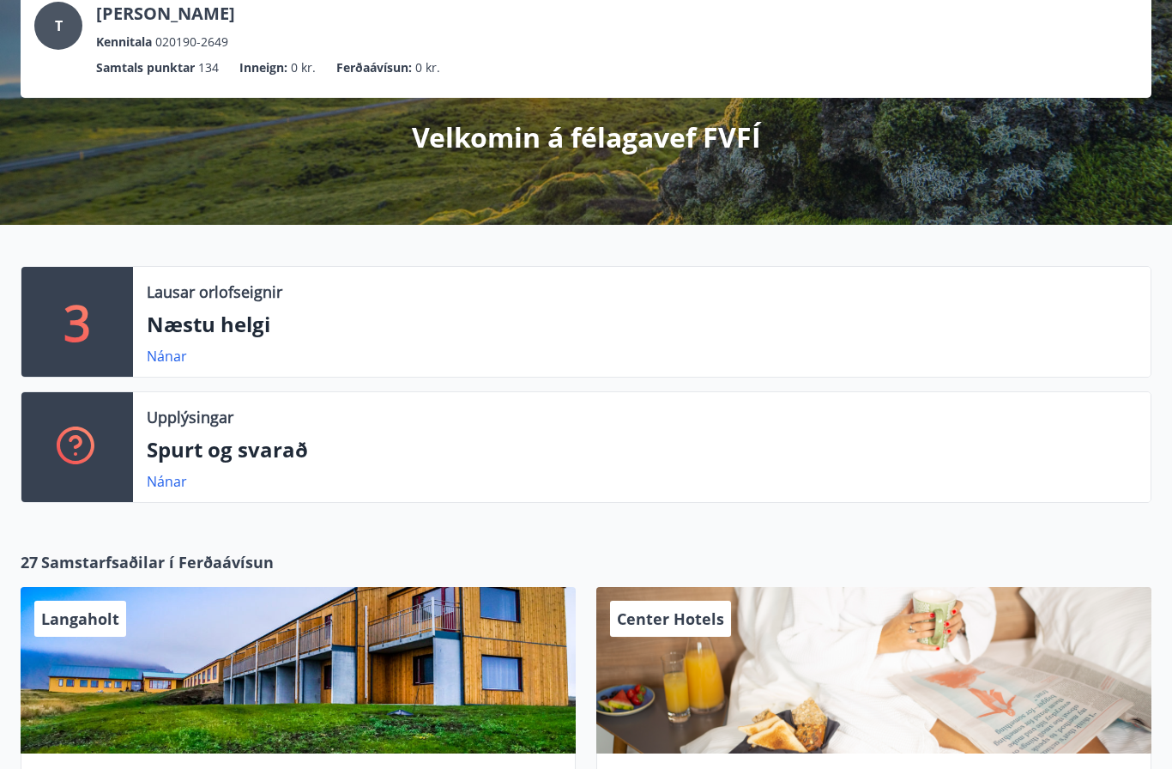
scroll to position [115, 0]
